Goal: Check status

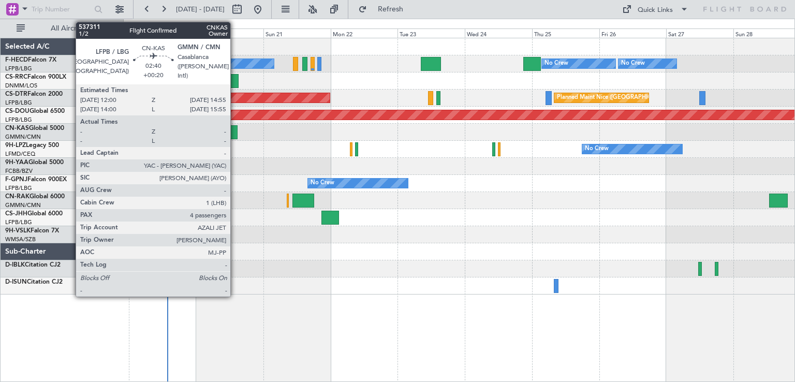
click at [235, 134] on div at bounding box center [233, 132] width 8 height 14
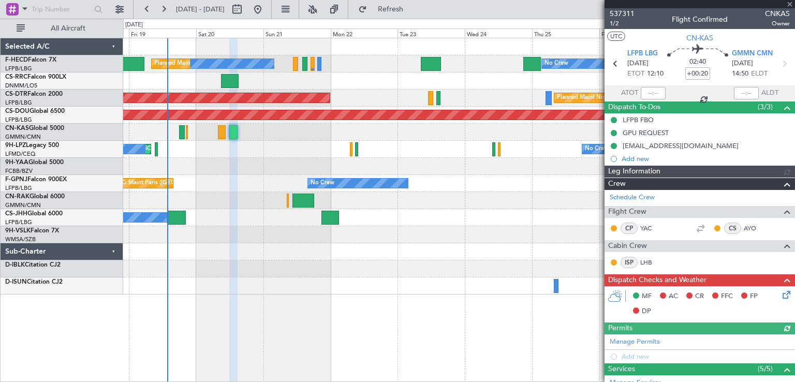
type input "[PERSON_NAME] ([PERSON_NAME])"
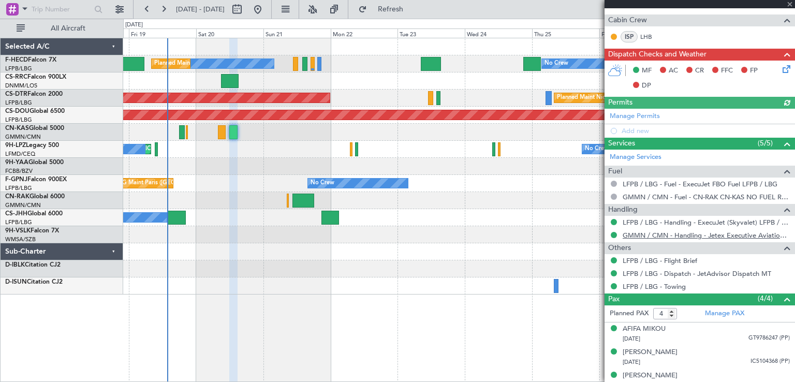
scroll to position [257, 0]
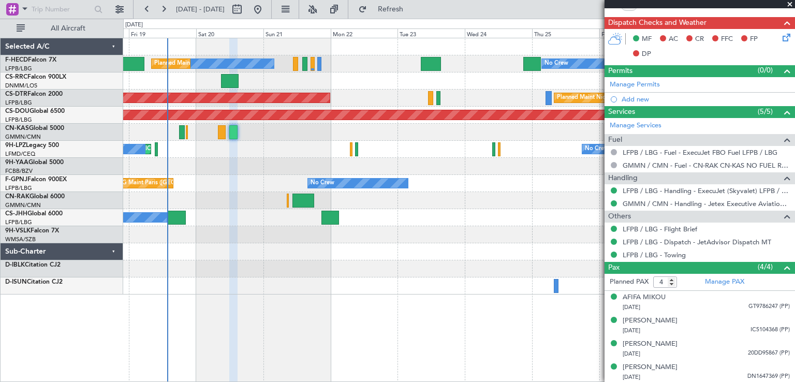
click at [790, 6] on span at bounding box center [790, 4] width 10 height 9
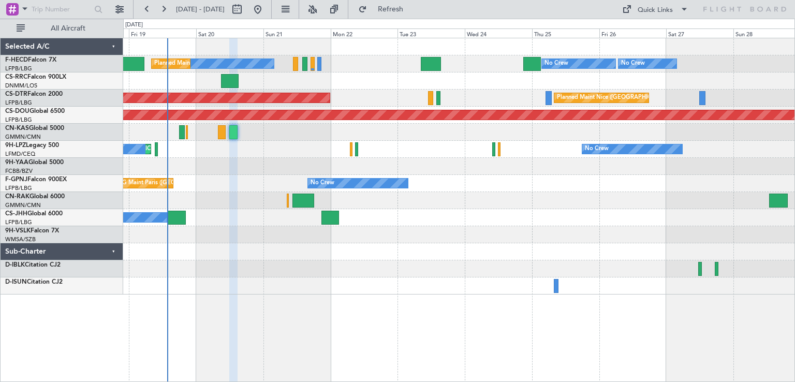
type input "0"
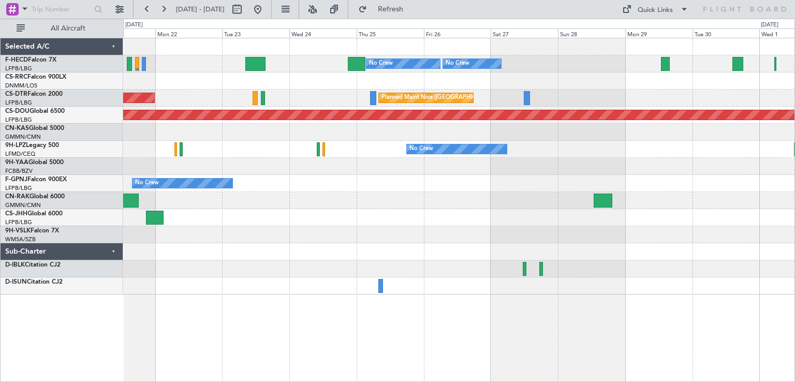
click at [303, 190] on div "No Crew AOG Maint [GEOGRAPHIC_DATA] ([GEOGRAPHIC_DATA])" at bounding box center [458, 183] width 671 height 17
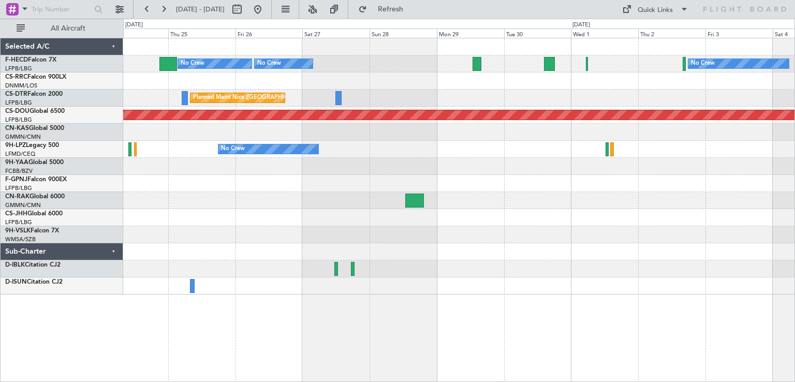
click at [472, 198] on div "Planned Maint [GEOGRAPHIC_DATA] ([GEOGRAPHIC_DATA]) No Crew No Crew No Crew [GE…" at bounding box center [458, 166] width 671 height 256
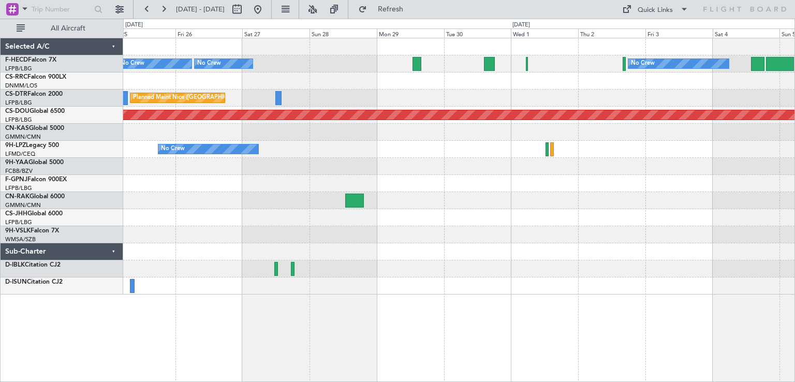
click at [460, 193] on div "Planned Maint [GEOGRAPHIC_DATA] ([GEOGRAPHIC_DATA]) No Crew No Crew No Crew [GE…" at bounding box center [458, 166] width 671 height 256
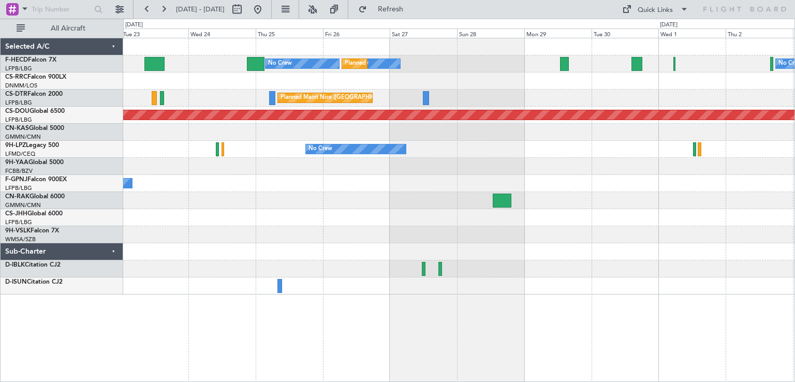
click at [686, 244] on div "No Crew No Crew Planned Maint [GEOGRAPHIC_DATA] ([GEOGRAPHIC_DATA]) No Crew No …" at bounding box center [458, 166] width 671 height 256
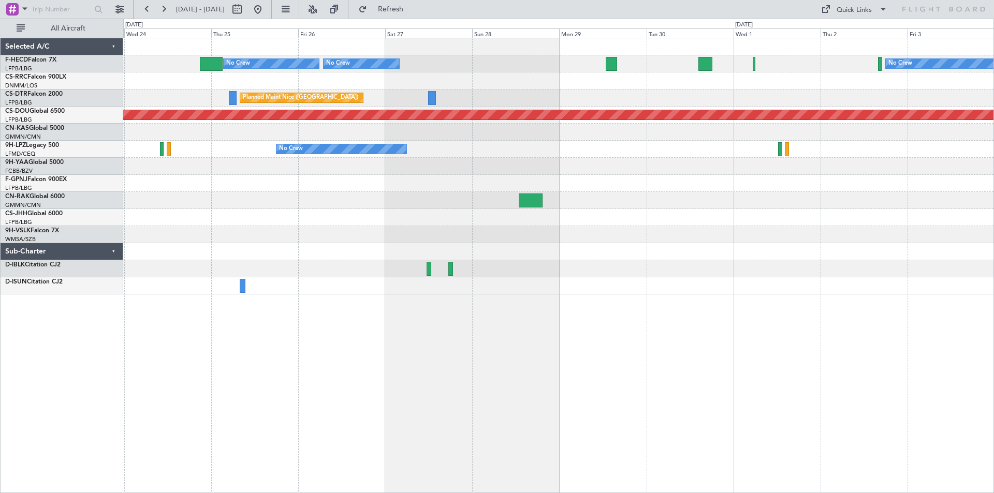
click at [639, 181] on div "Planned Maint [GEOGRAPHIC_DATA] ([GEOGRAPHIC_DATA]) No Crew No Crew No Crew [GE…" at bounding box center [558, 166] width 870 height 256
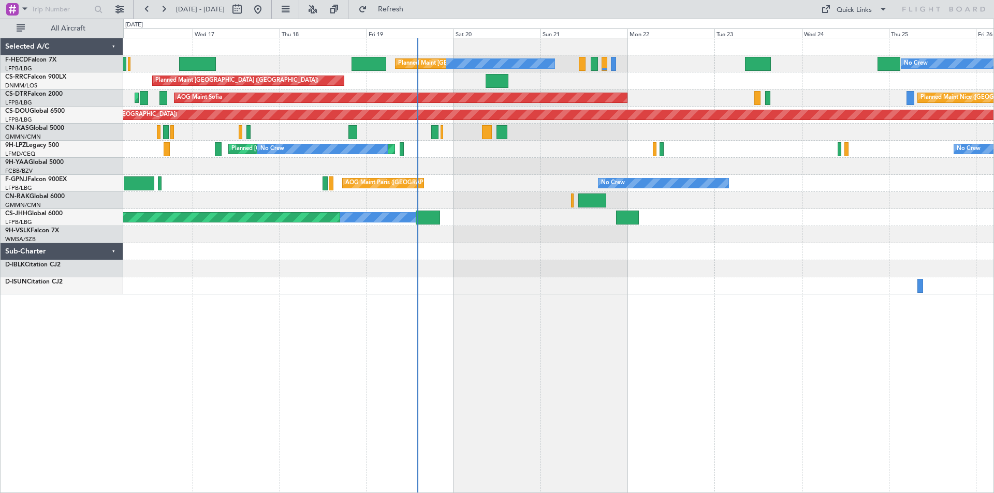
click at [709, 145] on div "No Crew [GEOGRAPHIC_DATA] ([GEOGRAPHIC_DATA]) No Crew" at bounding box center [558, 149] width 870 height 17
